Goal: Information Seeking & Learning: Learn about a topic

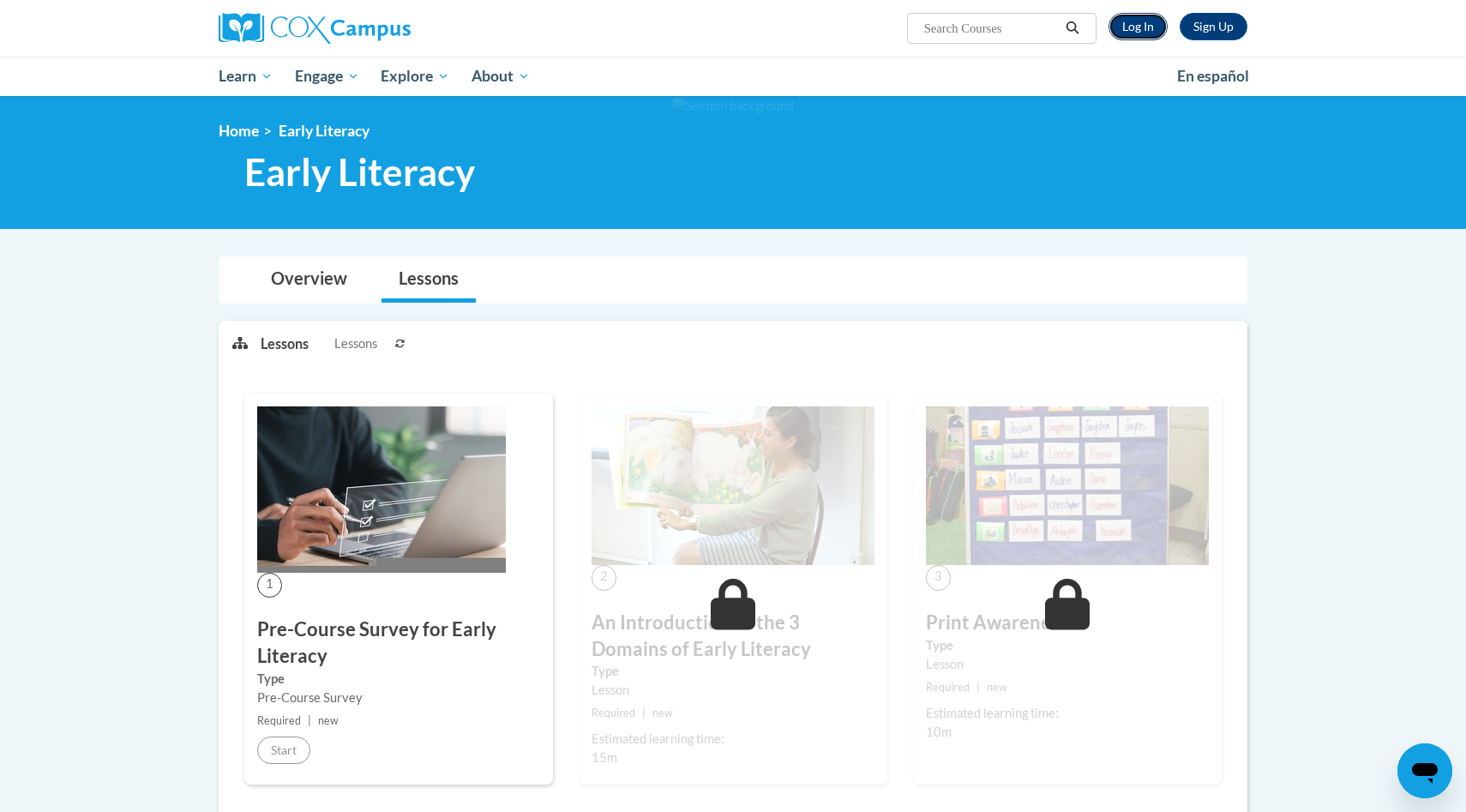
click at [1144, 18] on link "Log In" at bounding box center [1137, 26] width 60 height 28
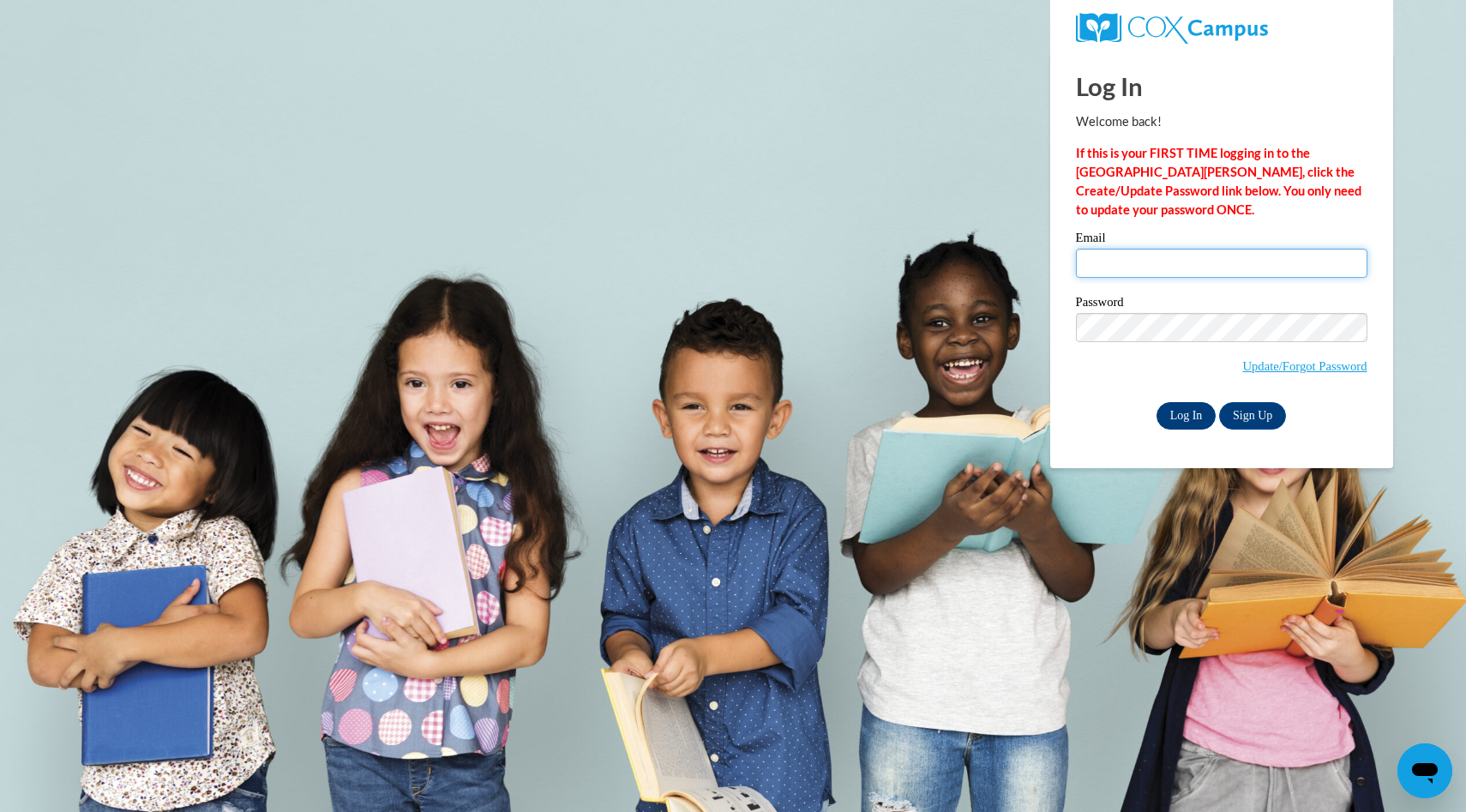
type input "mmcapel@sunprairieschools.org"
click at [1180, 407] on input "Log In" at bounding box center [1186, 415] width 60 height 28
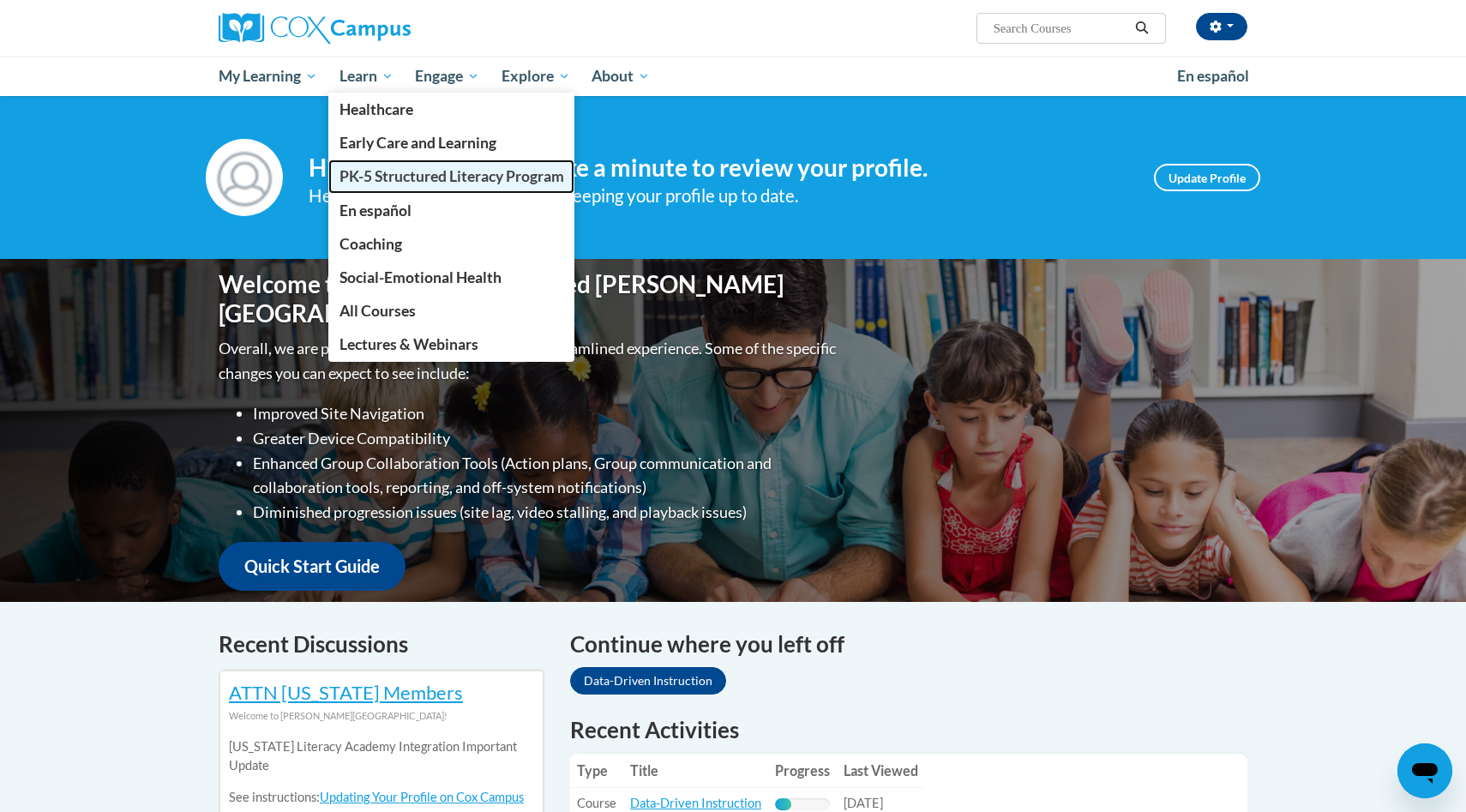
click at [389, 171] on span "PK-5 Structured Literacy Program" at bounding box center [451, 176] width 225 height 18
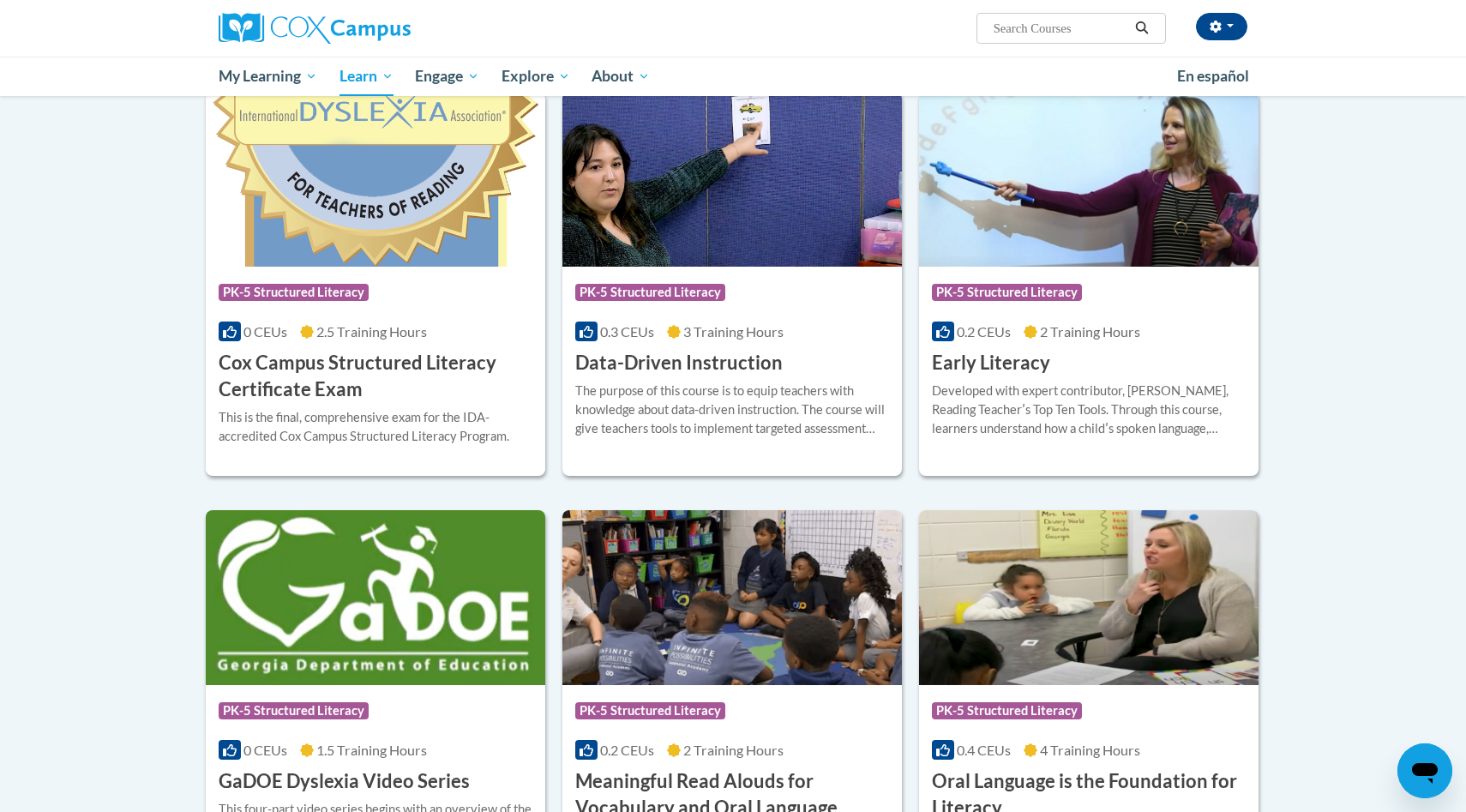
scroll to position [564, 0]
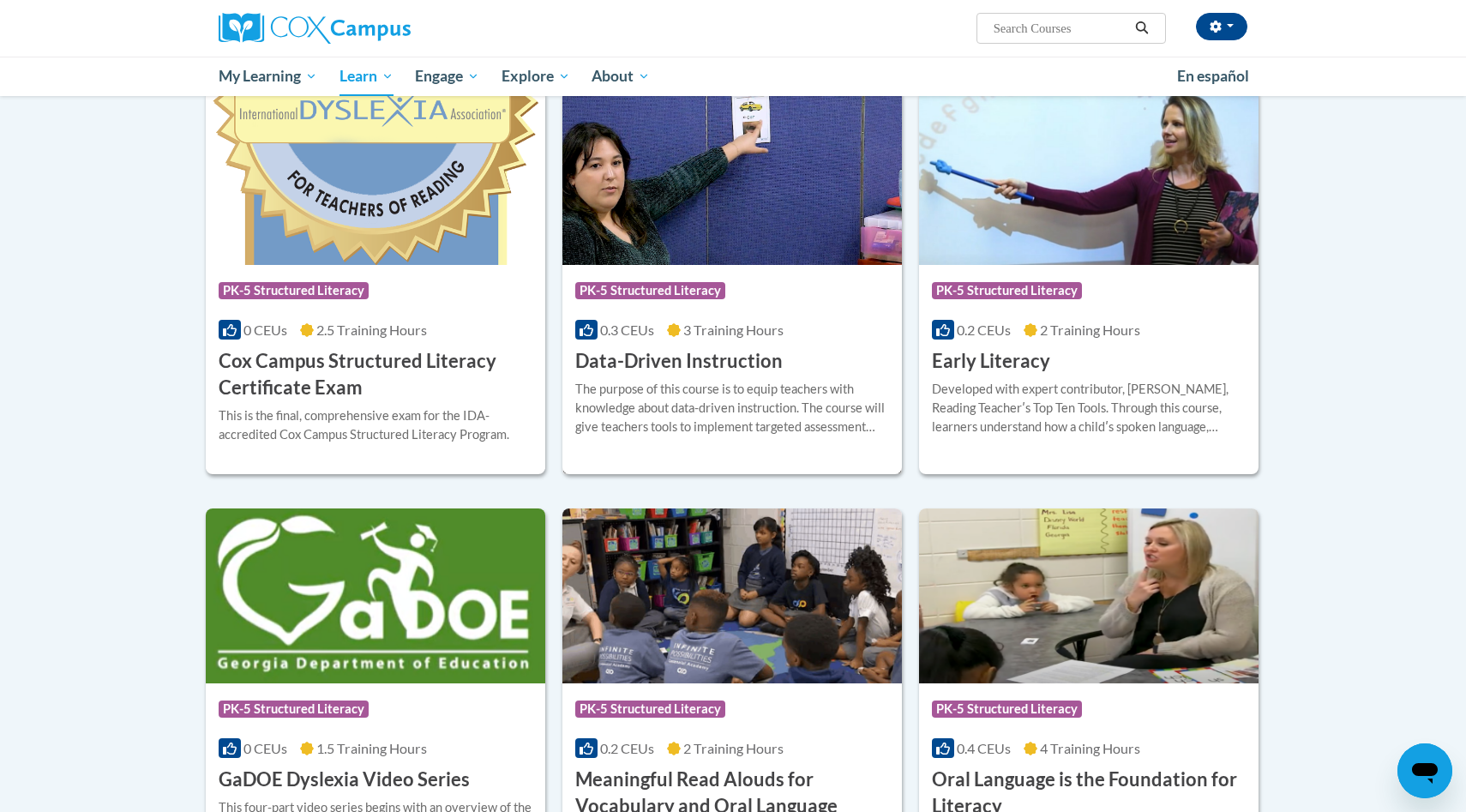
click at [798, 354] on div "Course Category: PK-5 Structured Literacy 0.3 CEUs 3 Training Hours COURSE Data…" at bounding box center [732, 319] width 339 height 109
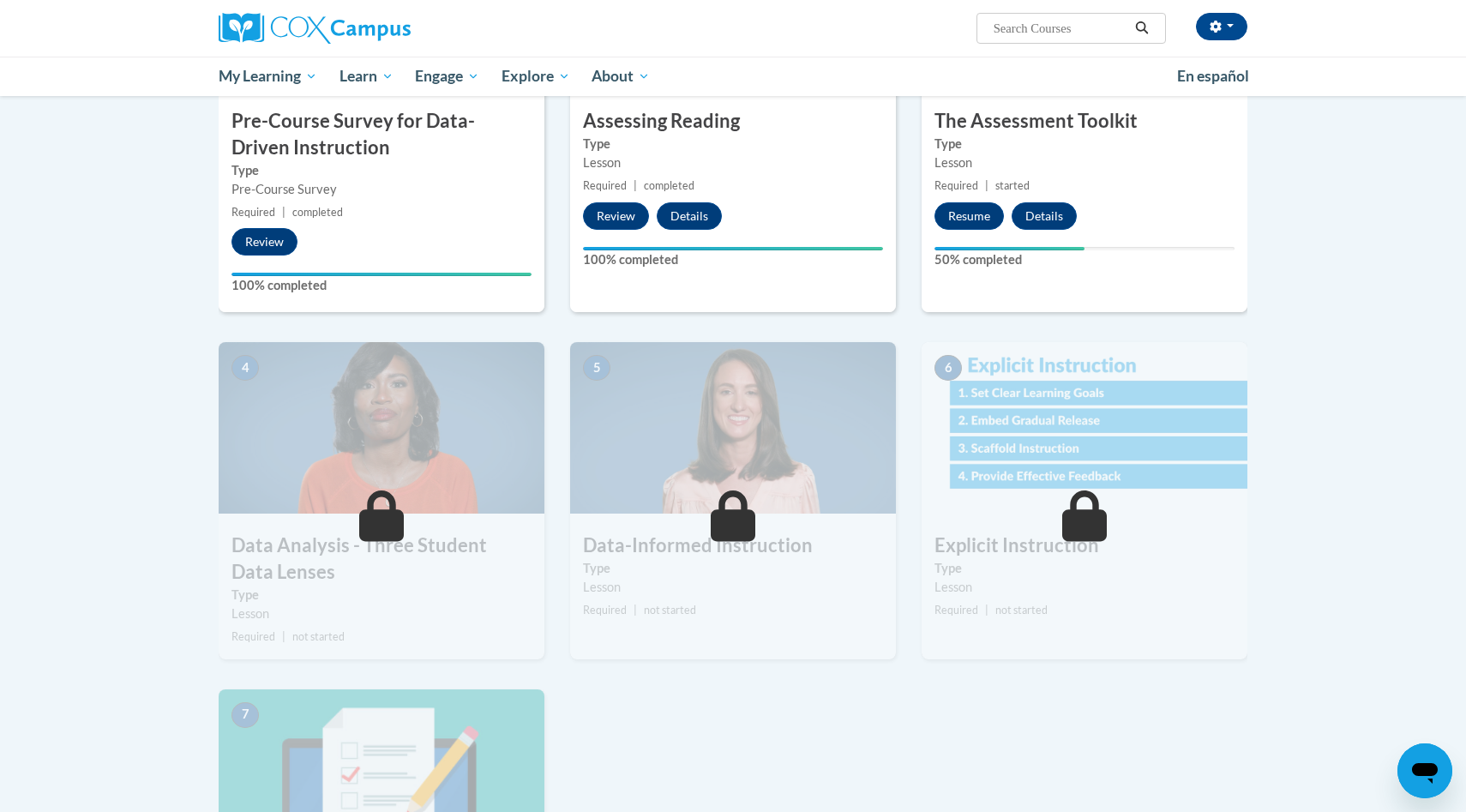
scroll to position [521, 0]
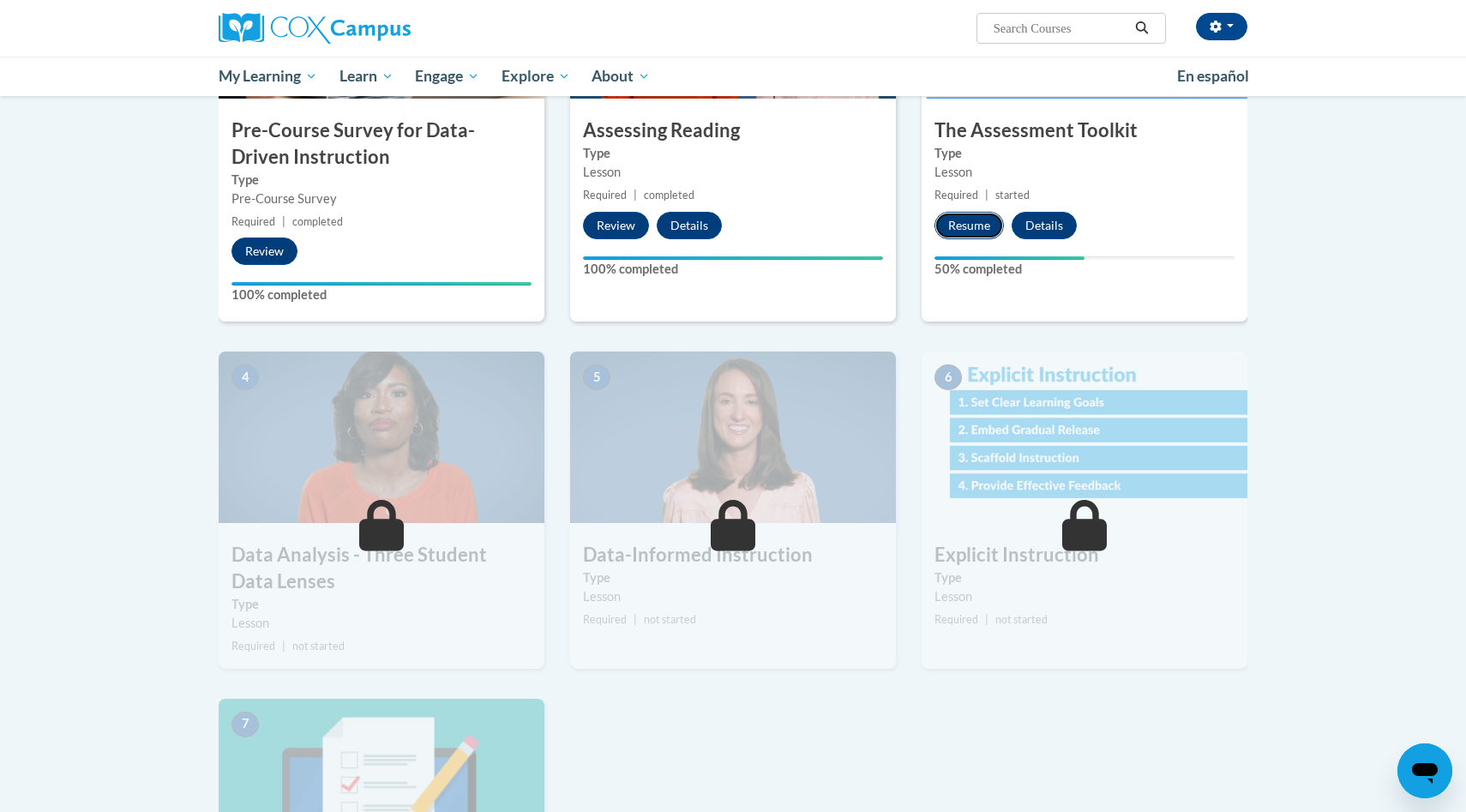
click at [969, 221] on button "Resume" at bounding box center [968, 225] width 69 height 28
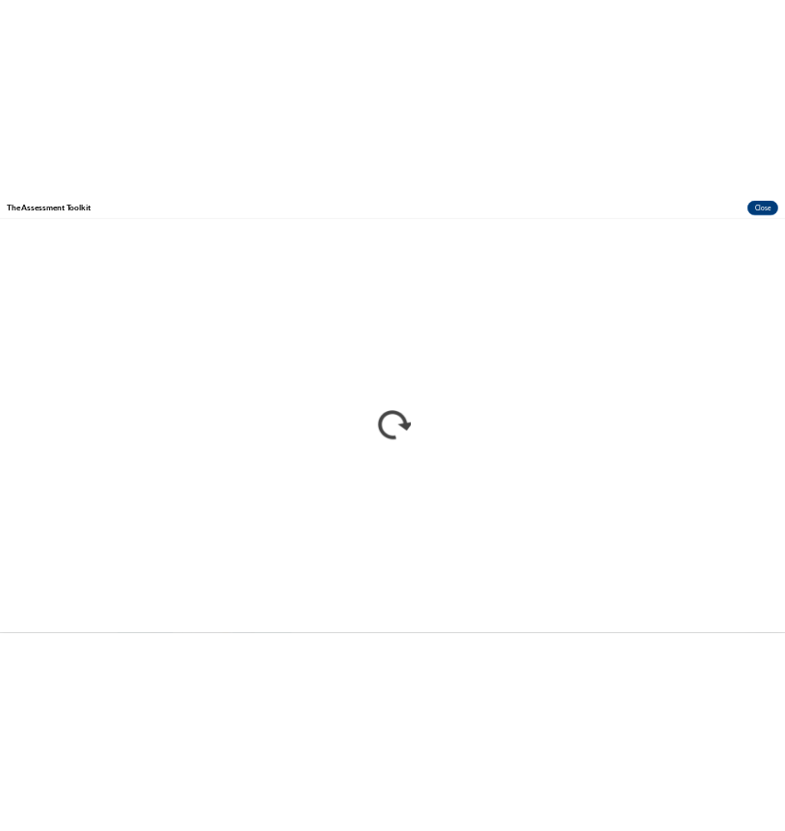
scroll to position [0, 0]
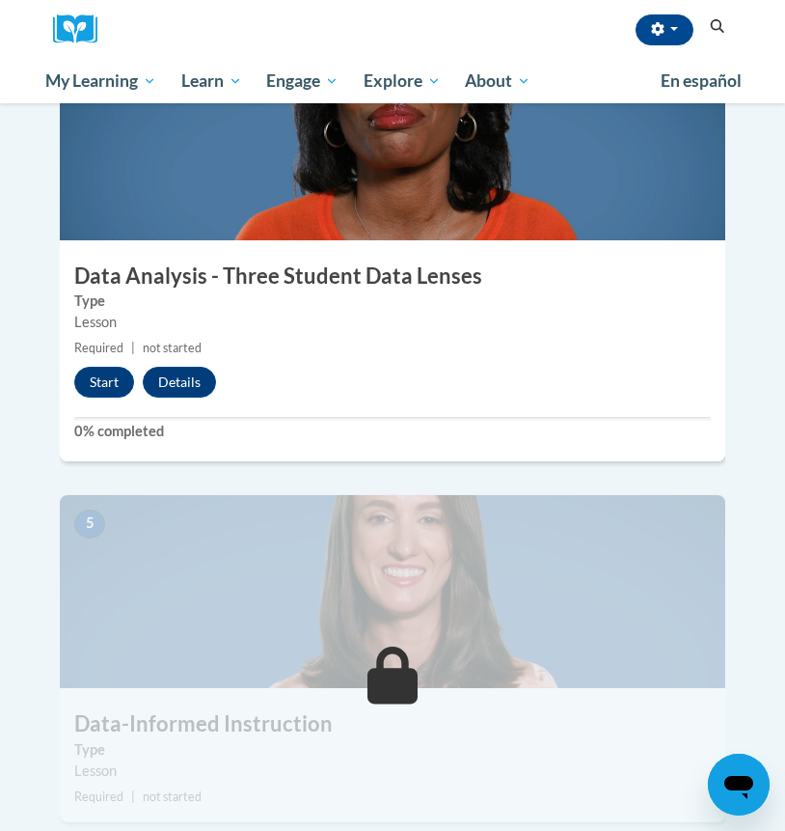
scroll to position [1806, 0]
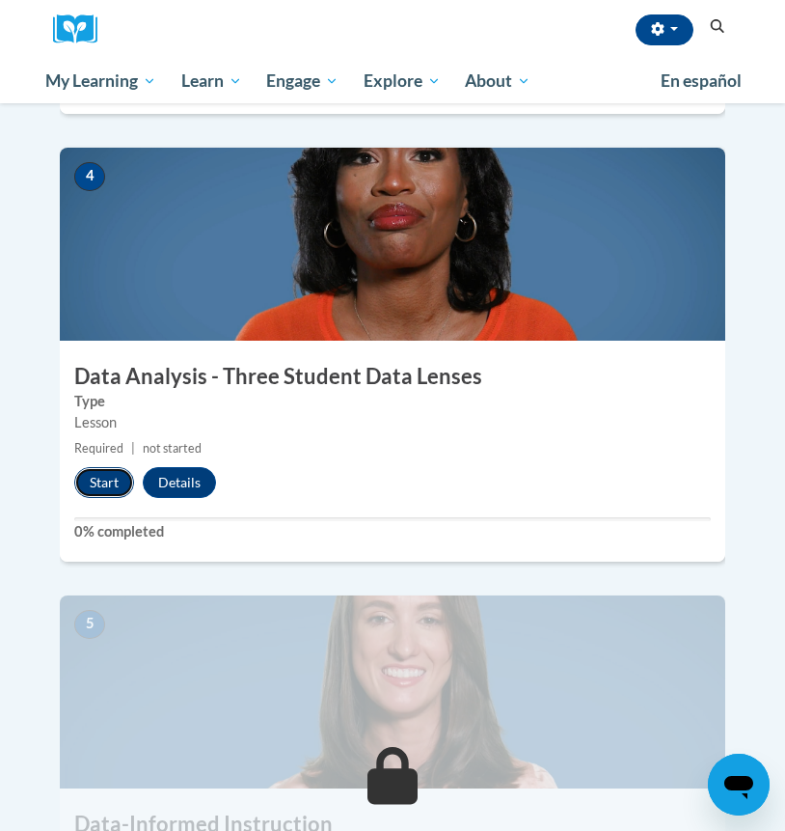
click at [86, 467] on button "Start" at bounding box center [104, 482] width 60 height 31
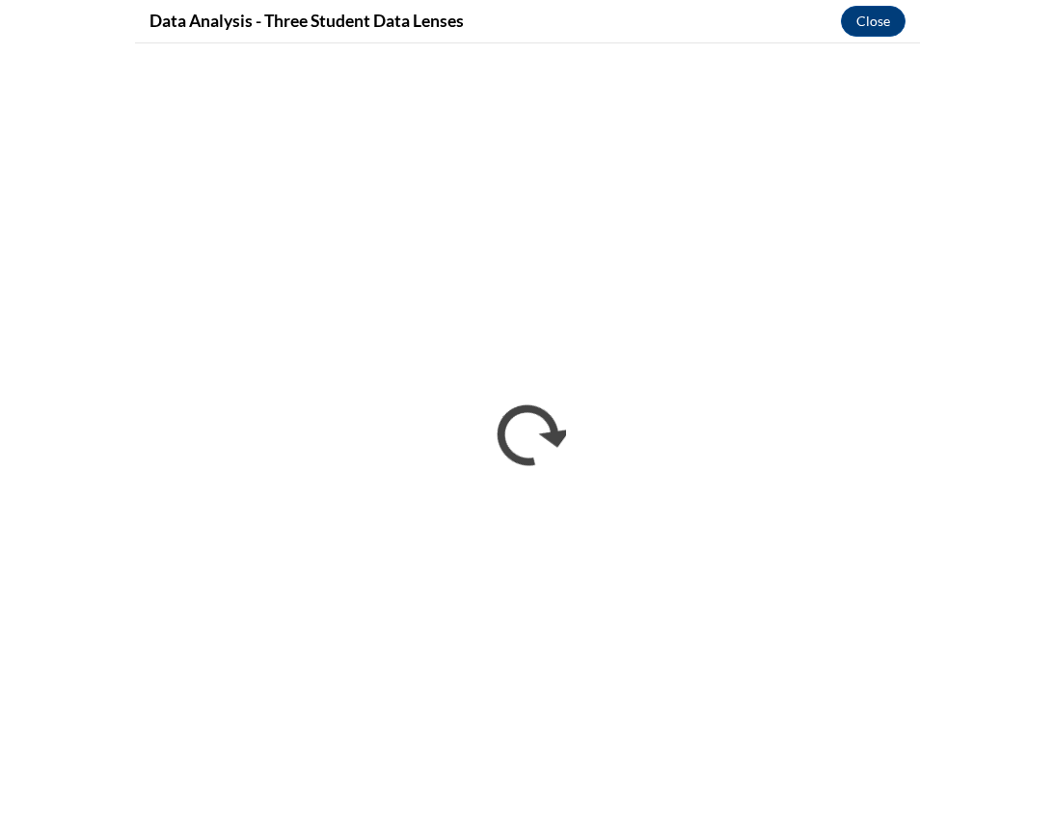
scroll to position [1507, 0]
